Goal: Information Seeking & Learning: Learn about a topic

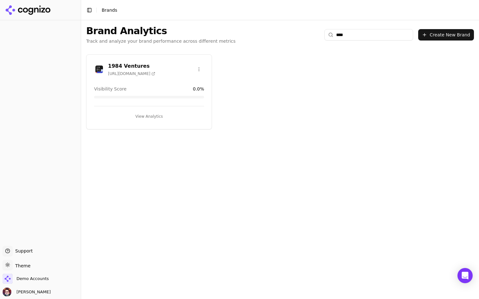
type input "****"
click at [172, 117] on button "View Analytics" at bounding box center [149, 116] width 110 height 10
